Goal: Transaction & Acquisition: Subscribe to service/newsletter

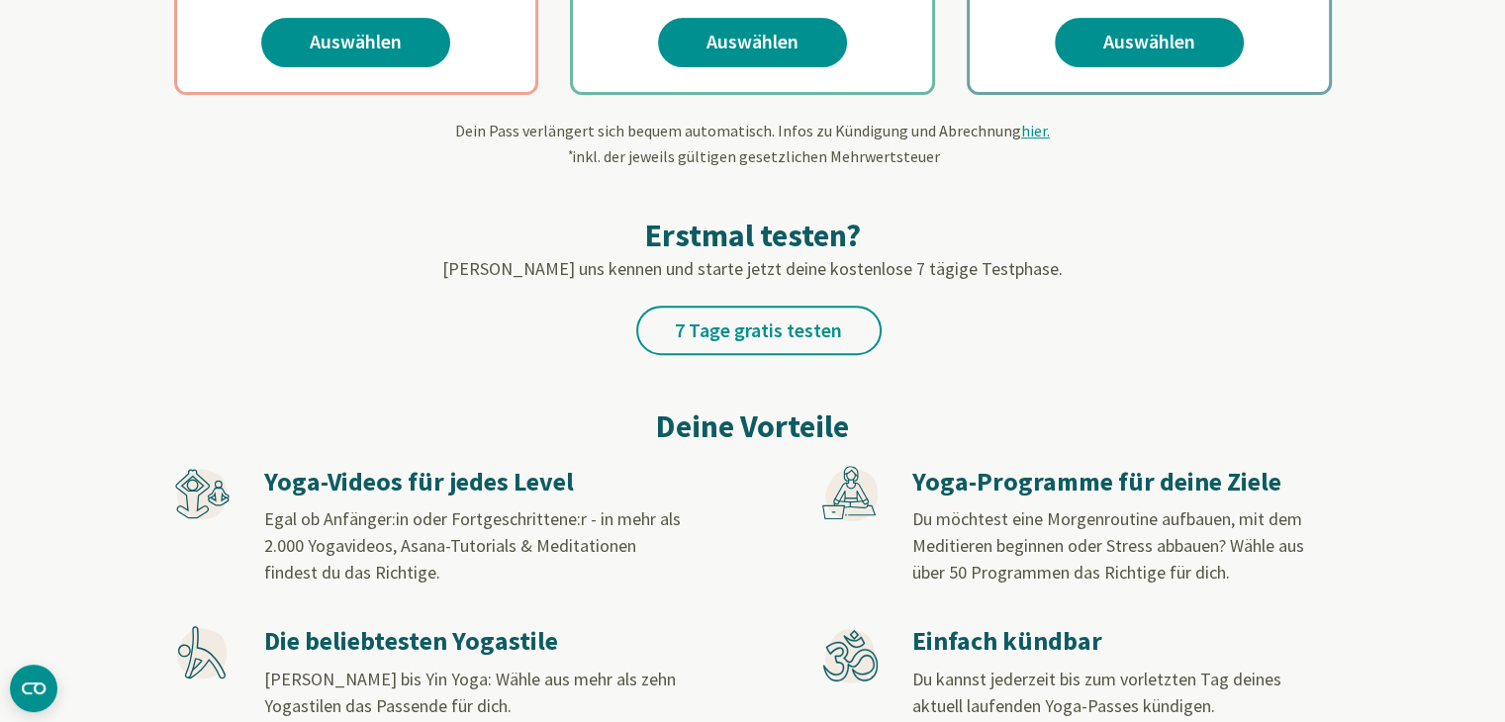
scroll to position [769, 0]
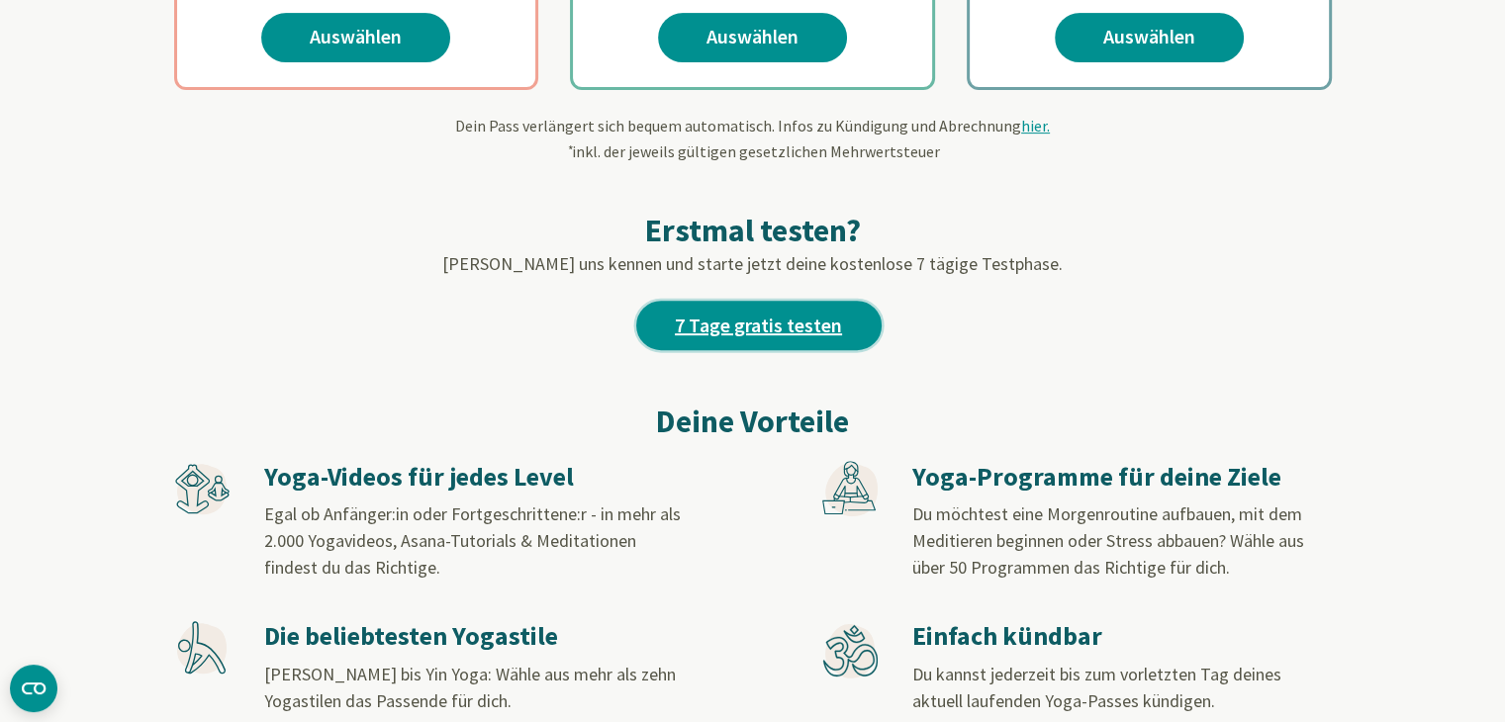
click at [793, 326] on link "7 Tage gratis testen" at bounding box center [758, 325] width 245 height 49
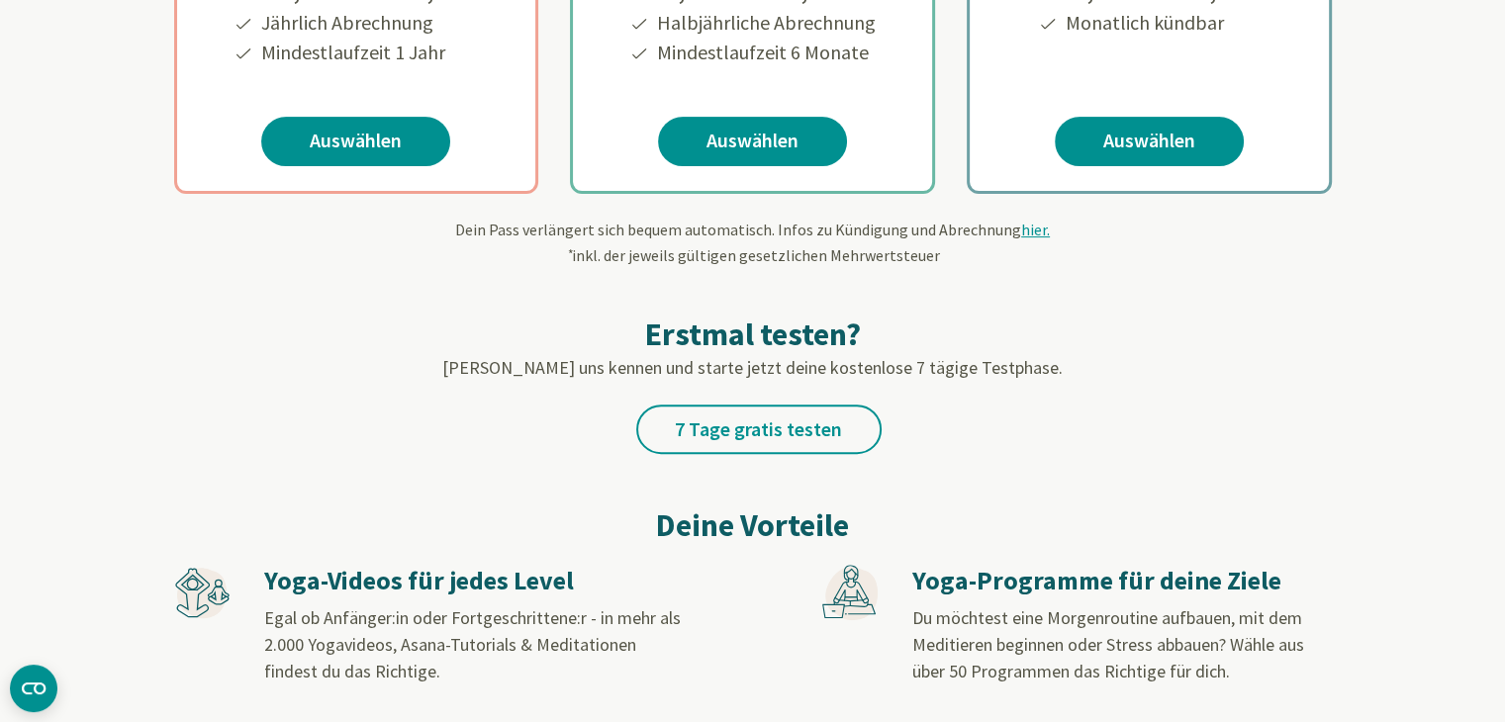
scroll to position [707, 0]
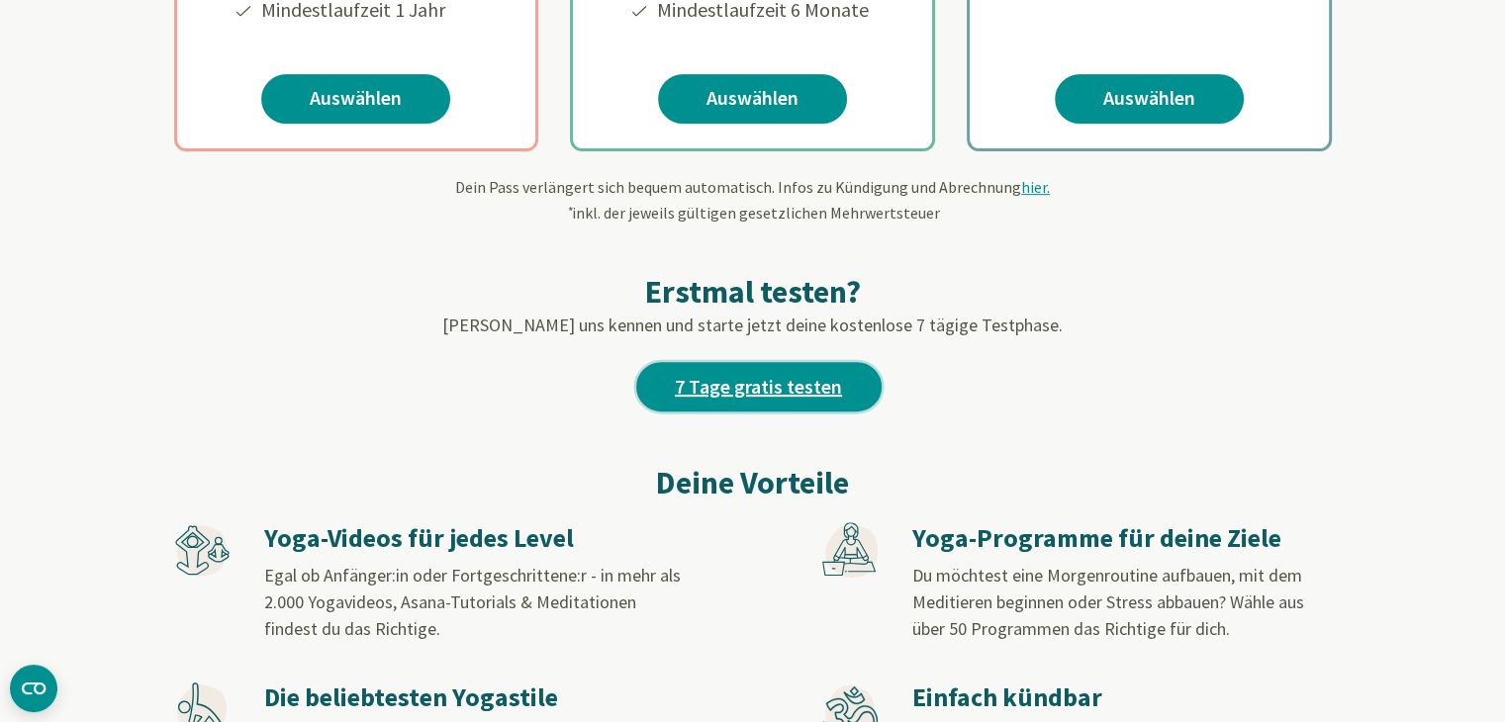
click at [776, 379] on link "7 Tage gratis testen" at bounding box center [758, 386] width 245 height 49
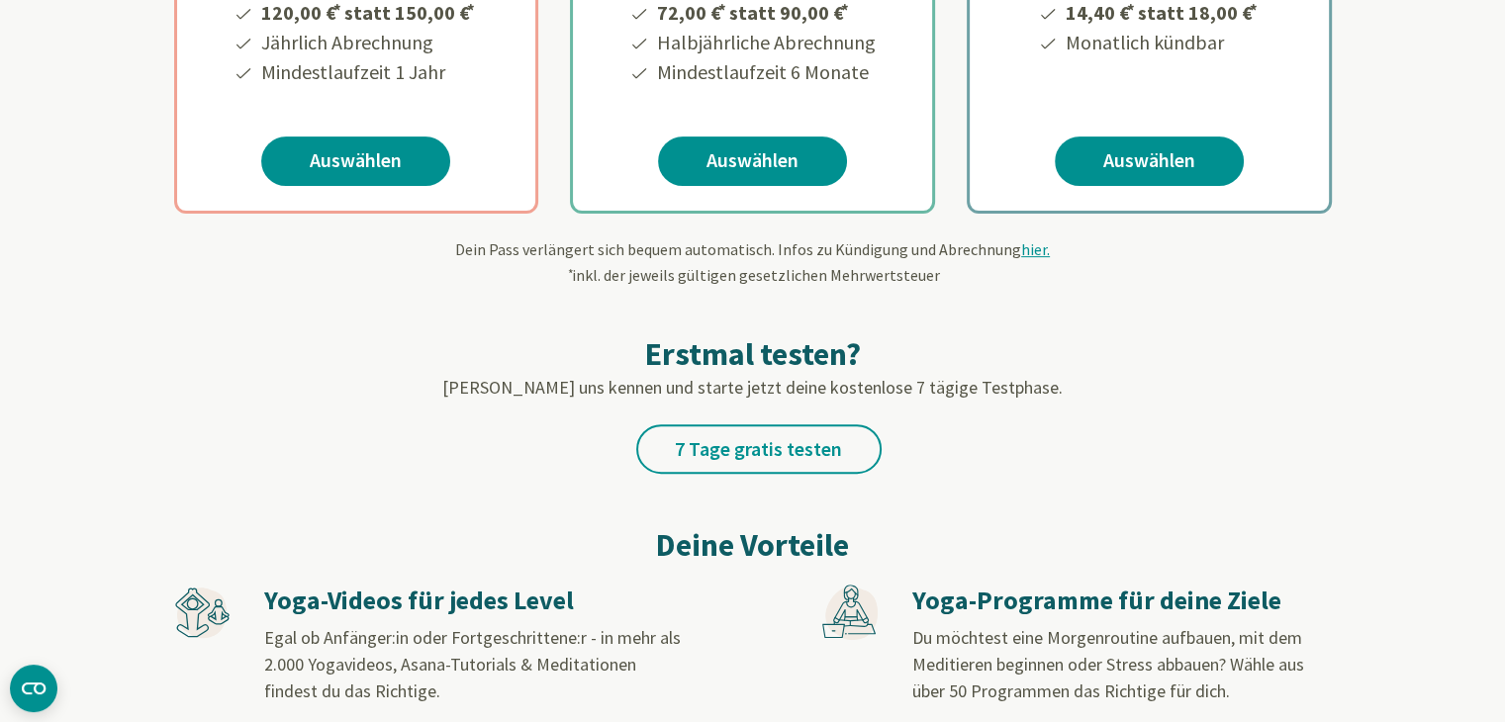
scroll to position [649, 0]
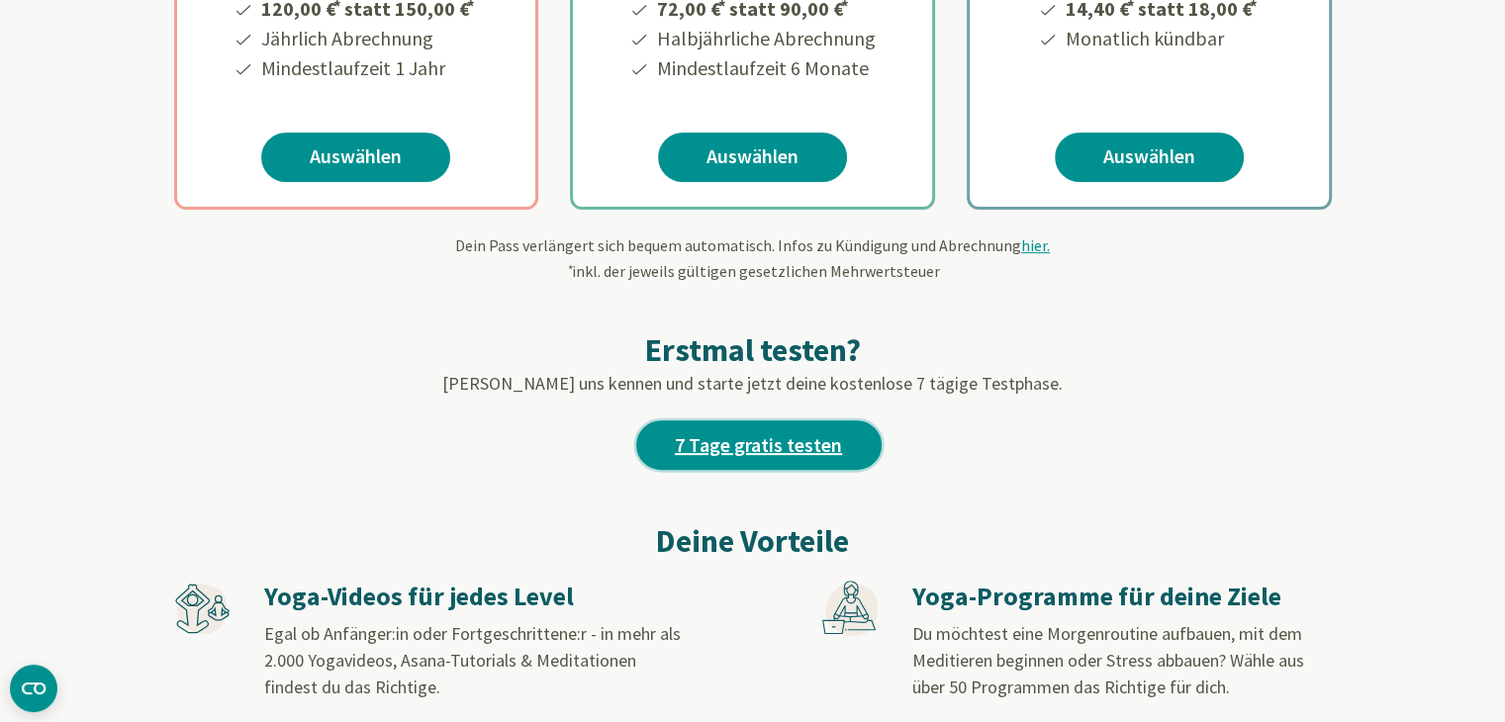
click at [806, 430] on link "7 Tage gratis testen" at bounding box center [758, 445] width 245 height 49
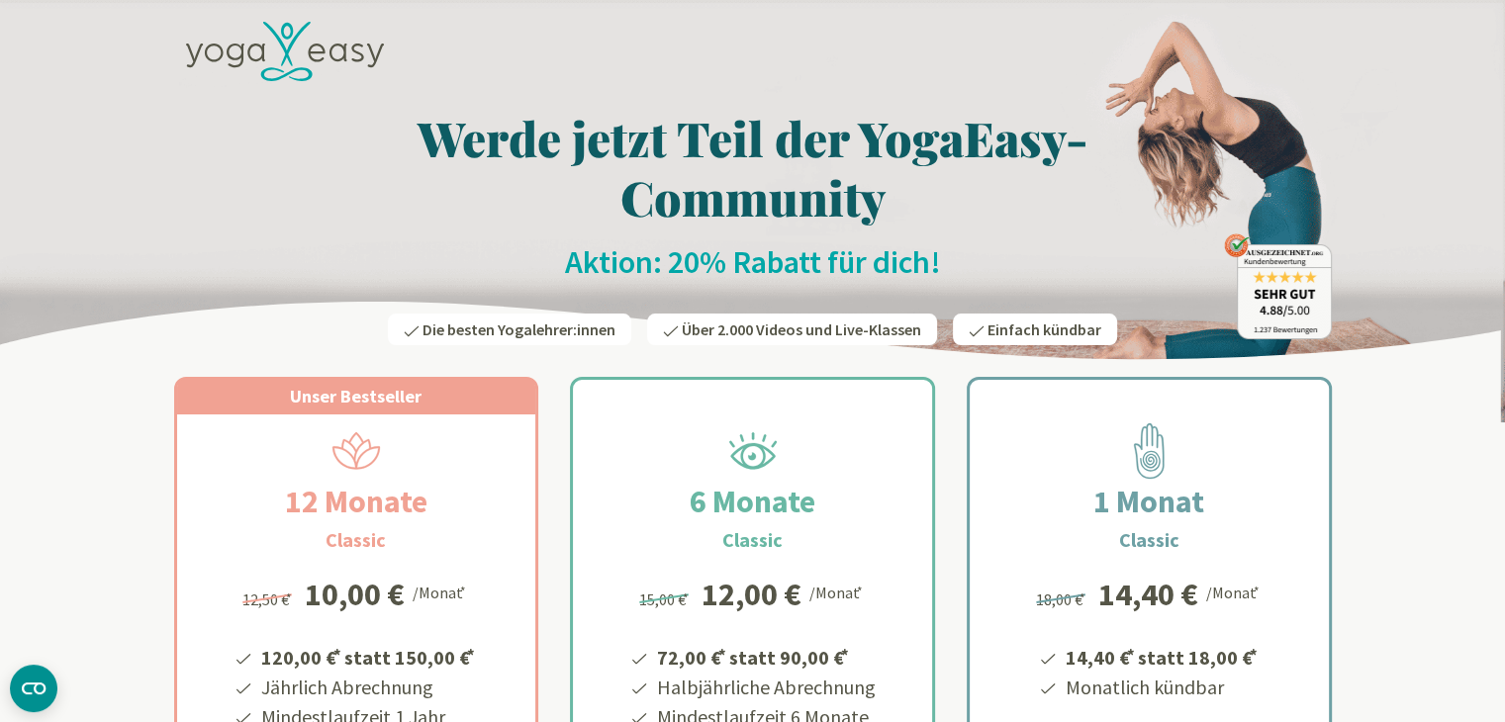
click at [1046, 337] on span "Einfach kündbar" at bounding box center [1045, 330] width 114 height 20
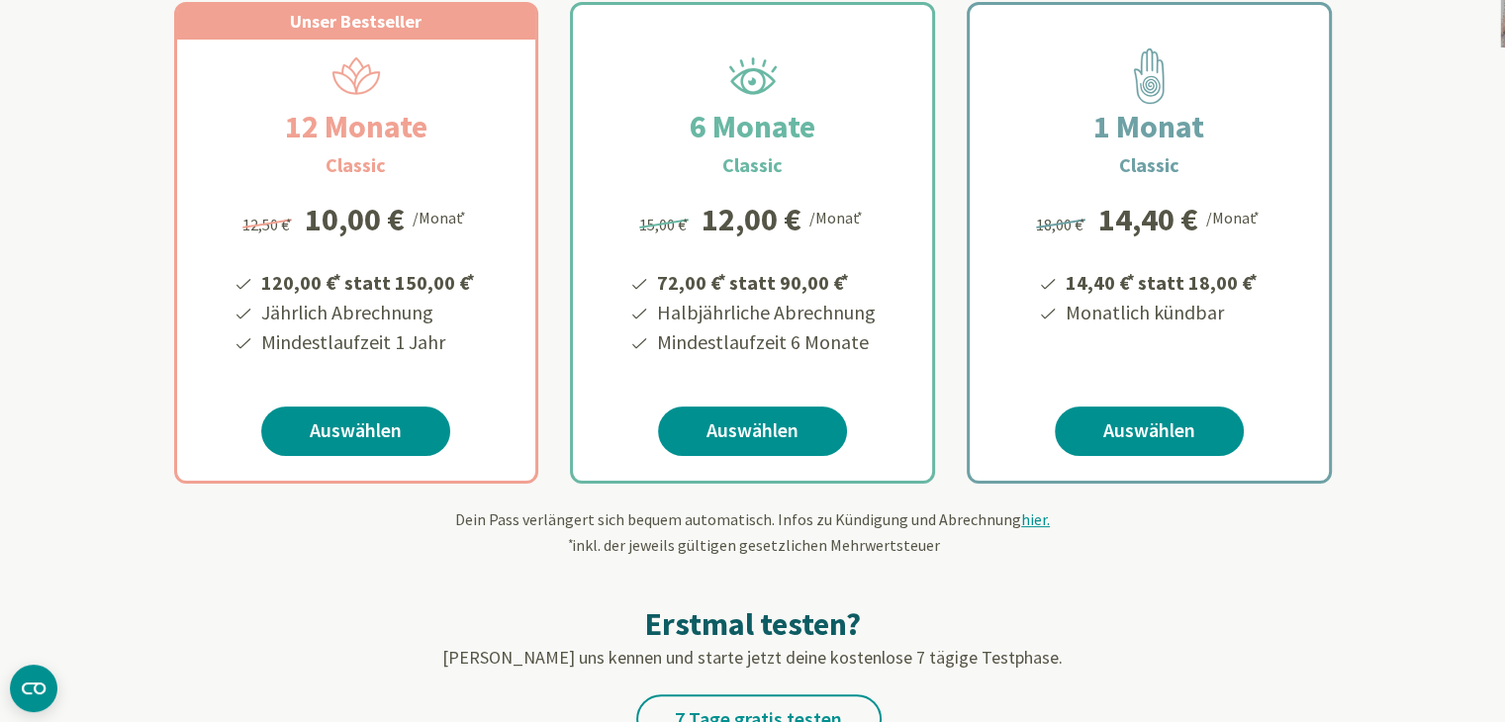
scroll to position [391, 0]
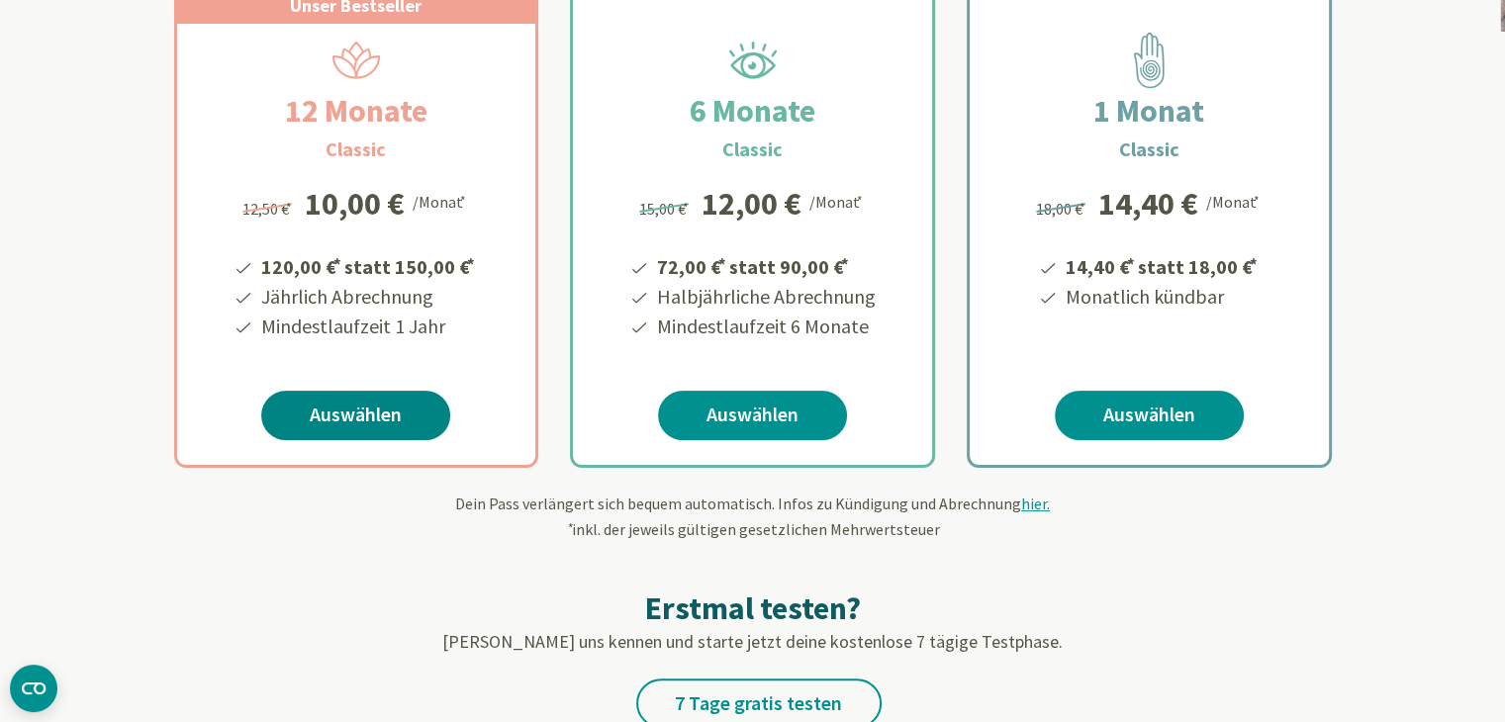
click at [364, 413] on link "Auswählen" at bounding box center [355, 415] width 189 height 49
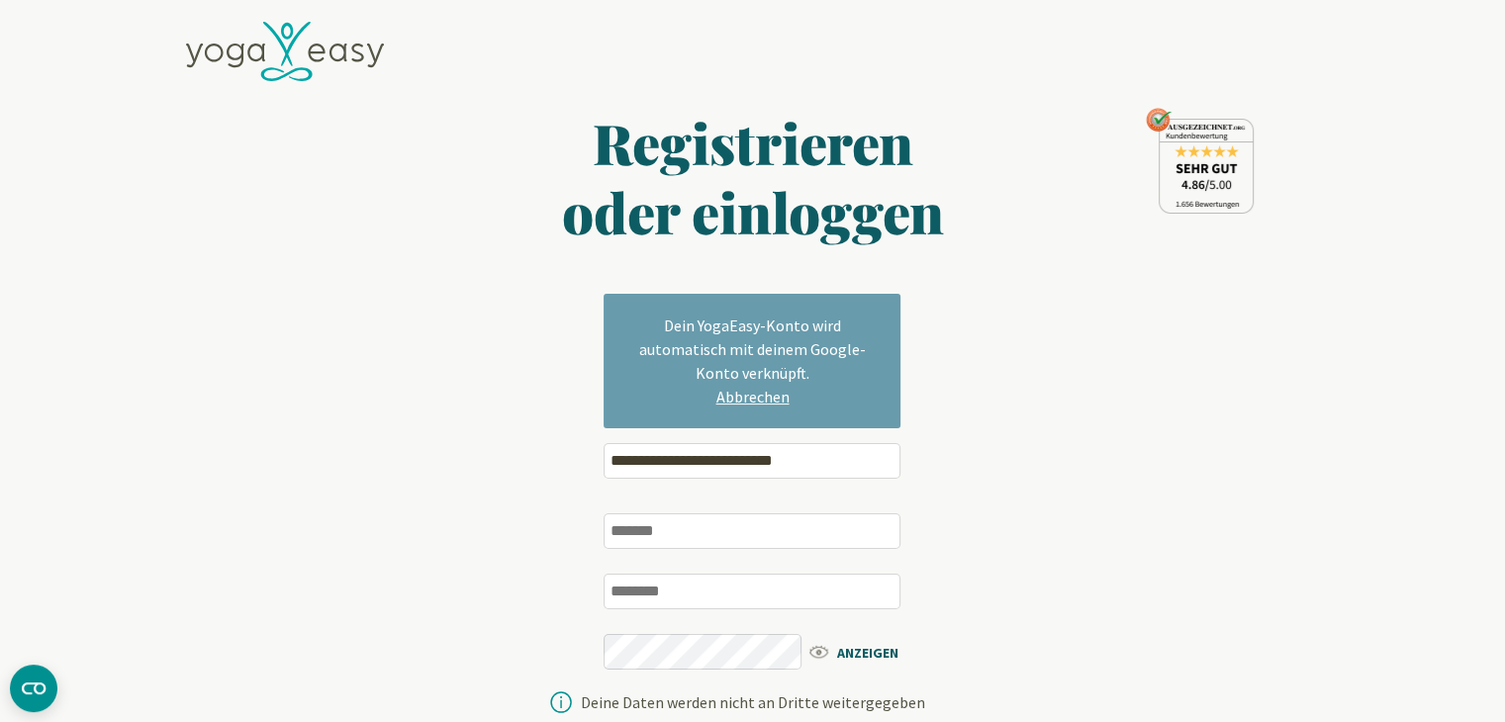
click at [702, 536] on input "text" at bounding box center [752, 532] width 297 height 36
type input "*****"
type input "**********"
click at [873, 652] on span "ANZEIGEN" at bounding box center [863, 651] width 114 height 25
click at [891, 646] on span "AUSBLENDEN" at bounding box center [863, 651] width 114 height 25
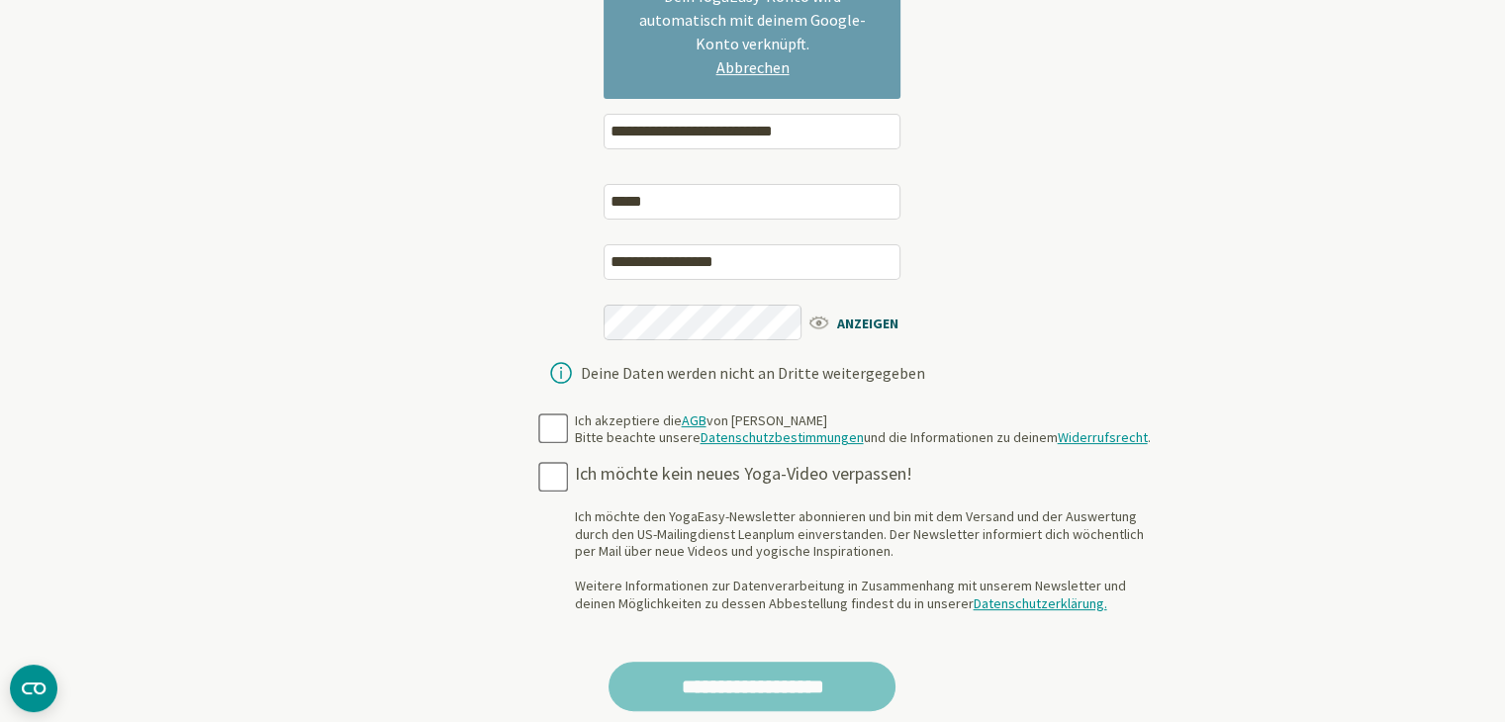
scroll to position [337, 0]
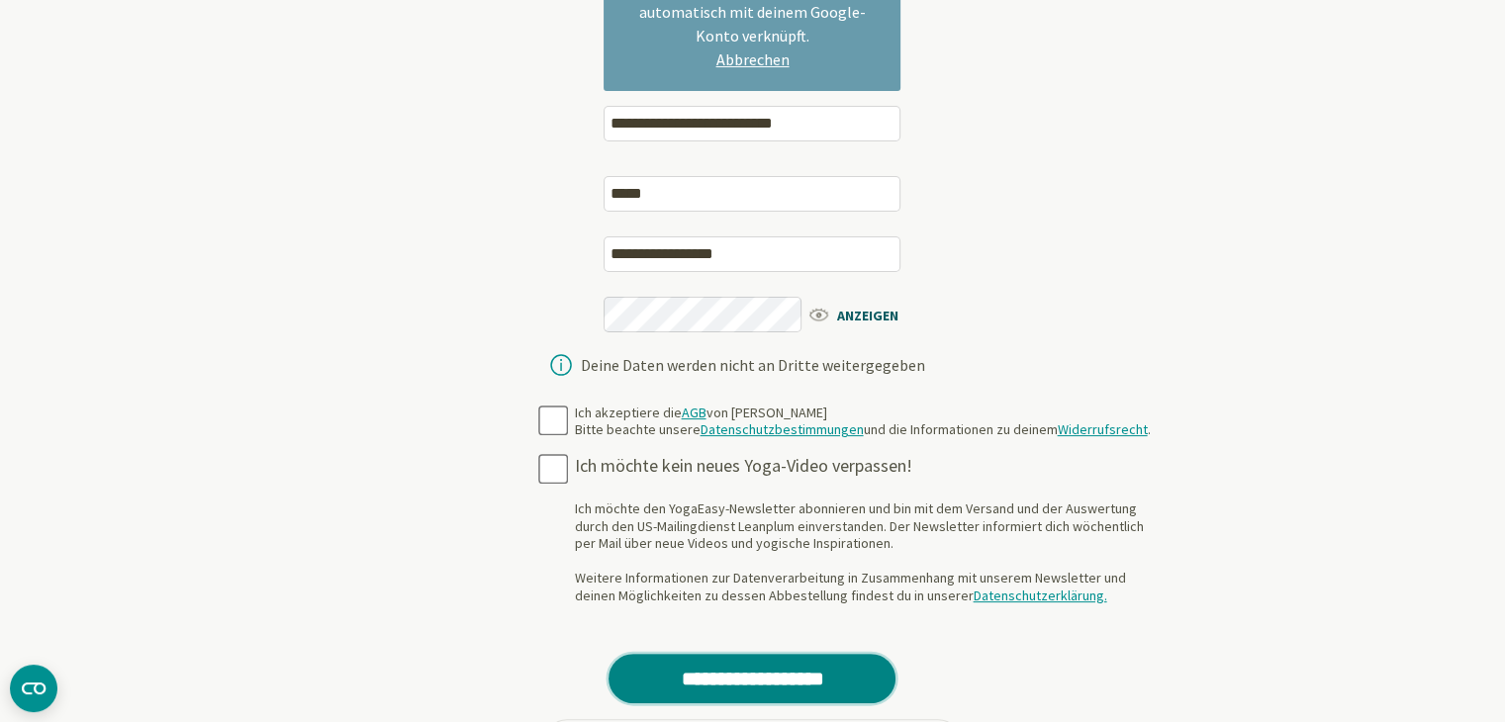
click at [791, 677] on input "**********" at bounding box center [752, 678] width 287 height 49
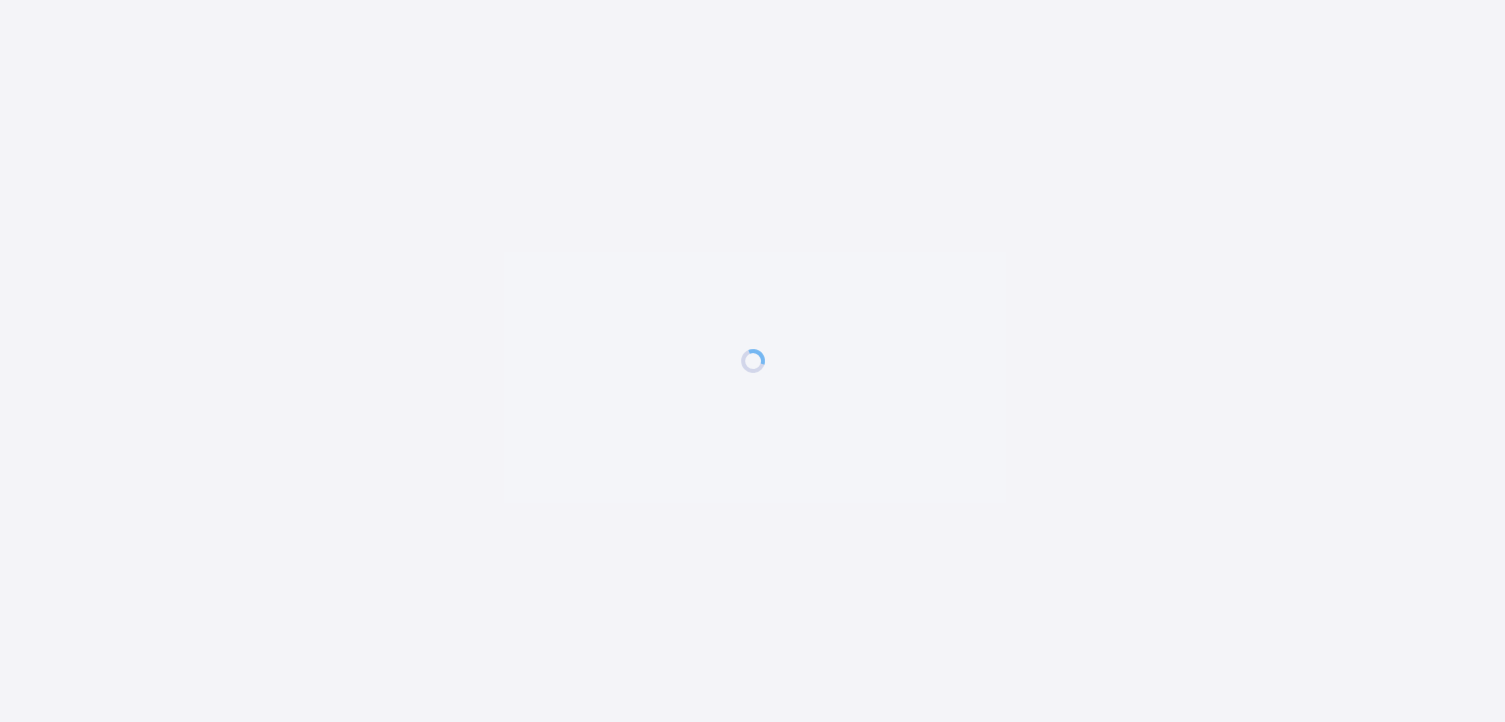
click at [791, 677] on div at bounding box center [752, 361] width 1505 height 722
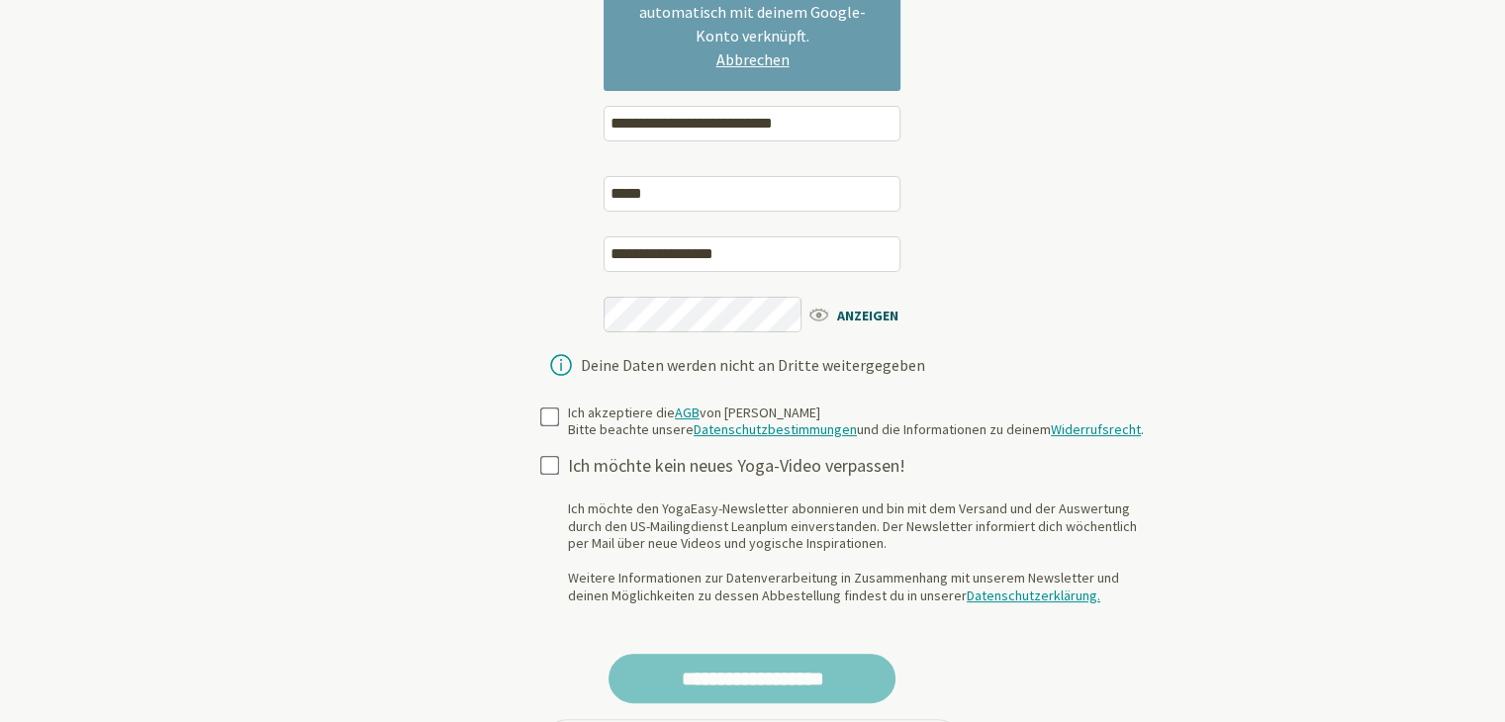
scroll to position [337, 0]
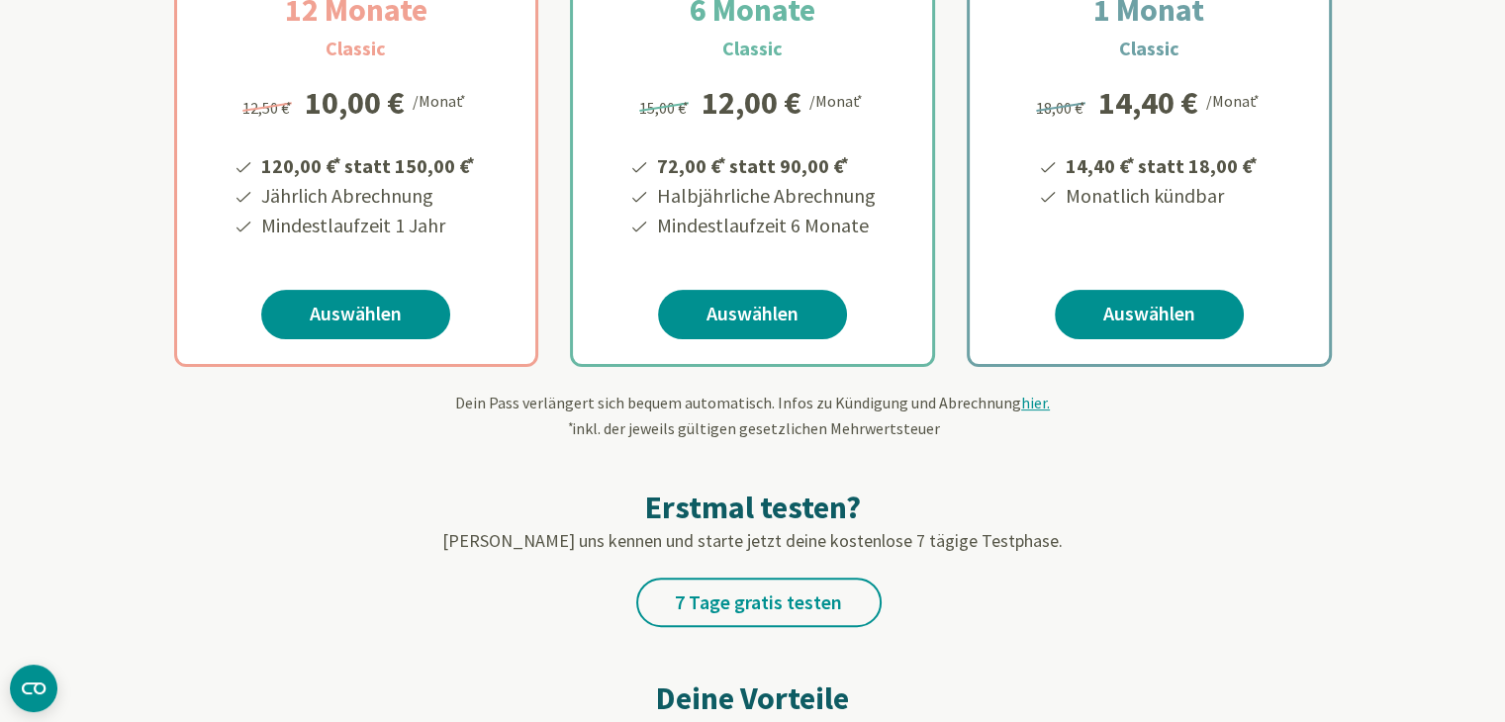
scroll to position [503, 0]
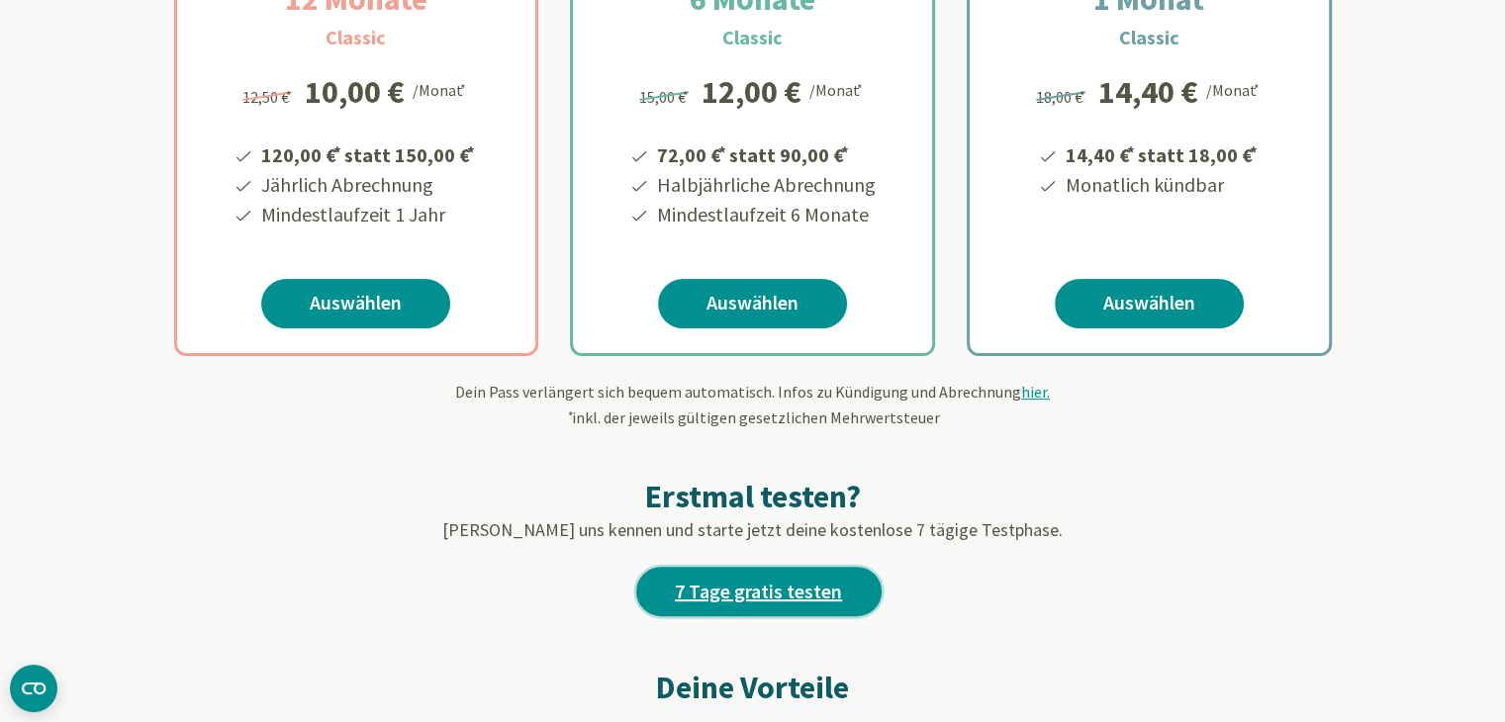
click at [805, 596] on link "7 Tage gratis testen" at bounding box center [758, 591] width 245 height 49
